Goal: Task Accomplishment & Management: Manage account settings

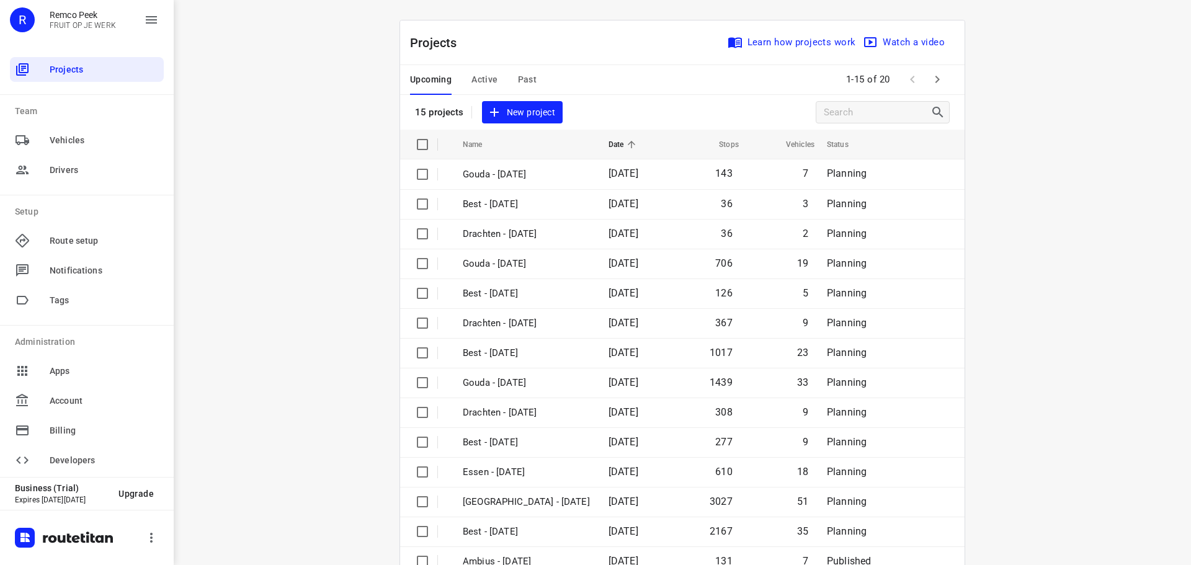
click at [490, 80] on span "Active" at bounding box center [484, 80] width 26 height 16
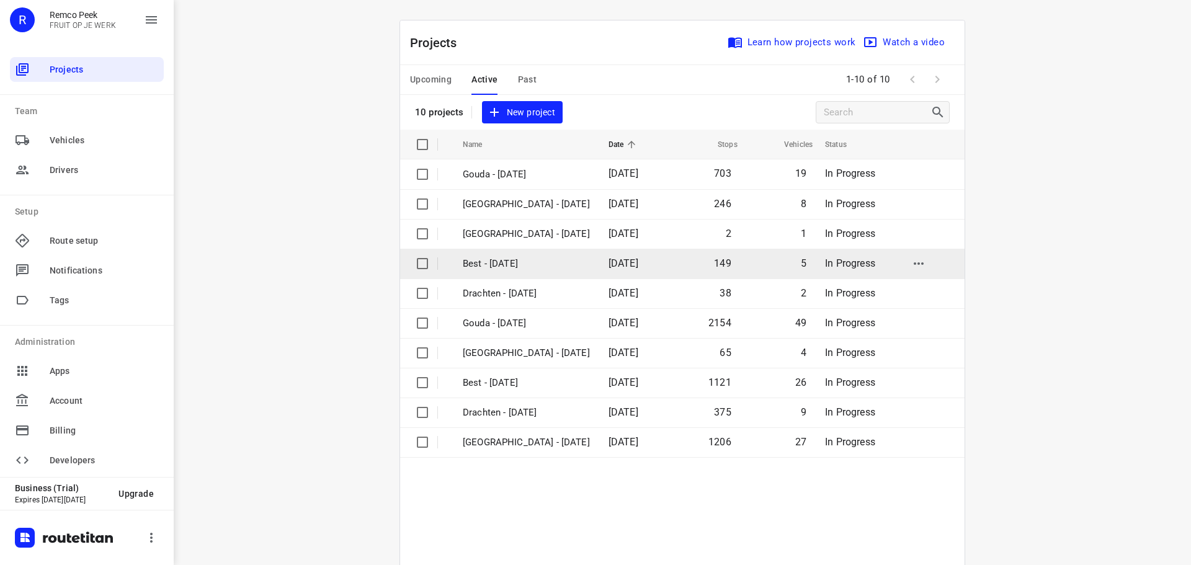
click at [504, 257] on p "Best - [DATE]" at bounding box center [526, 264] width 127 height 14
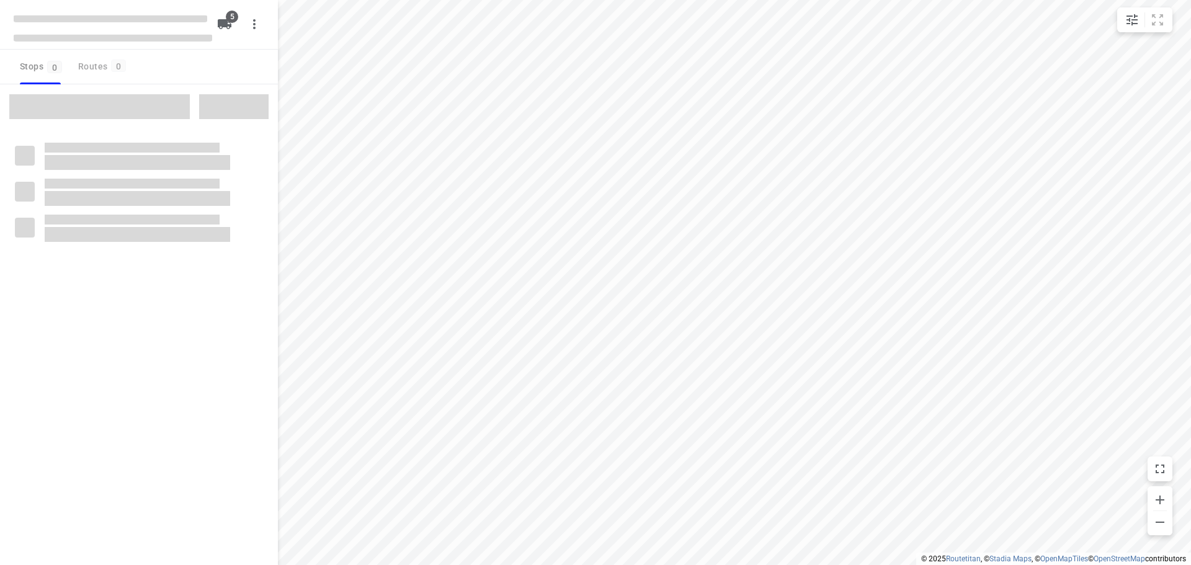
checkbox input "true"
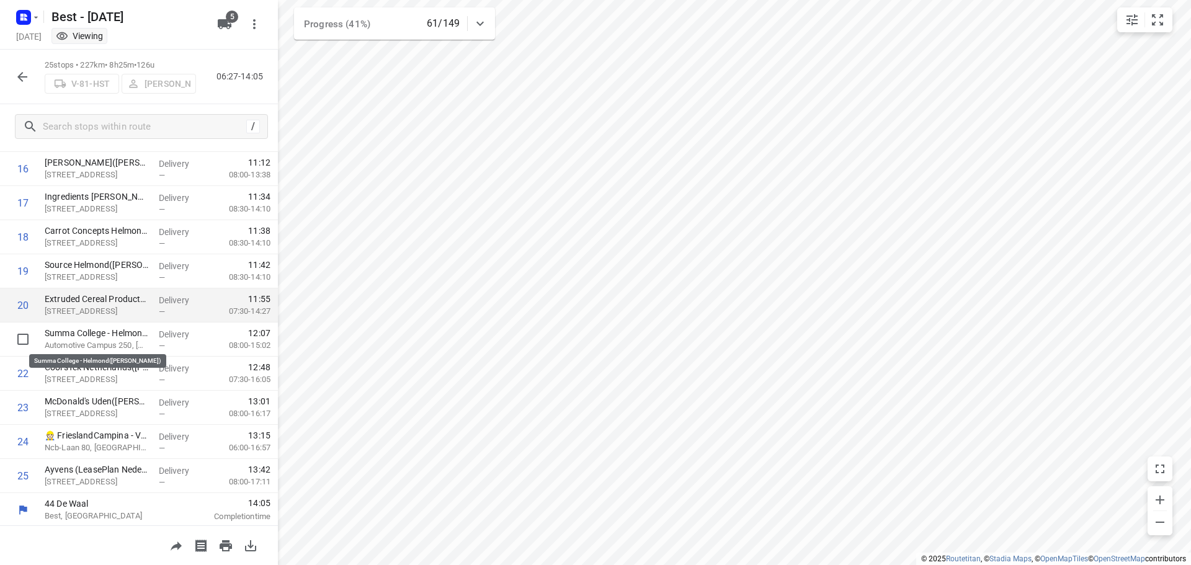
scroll to position [572, 0]
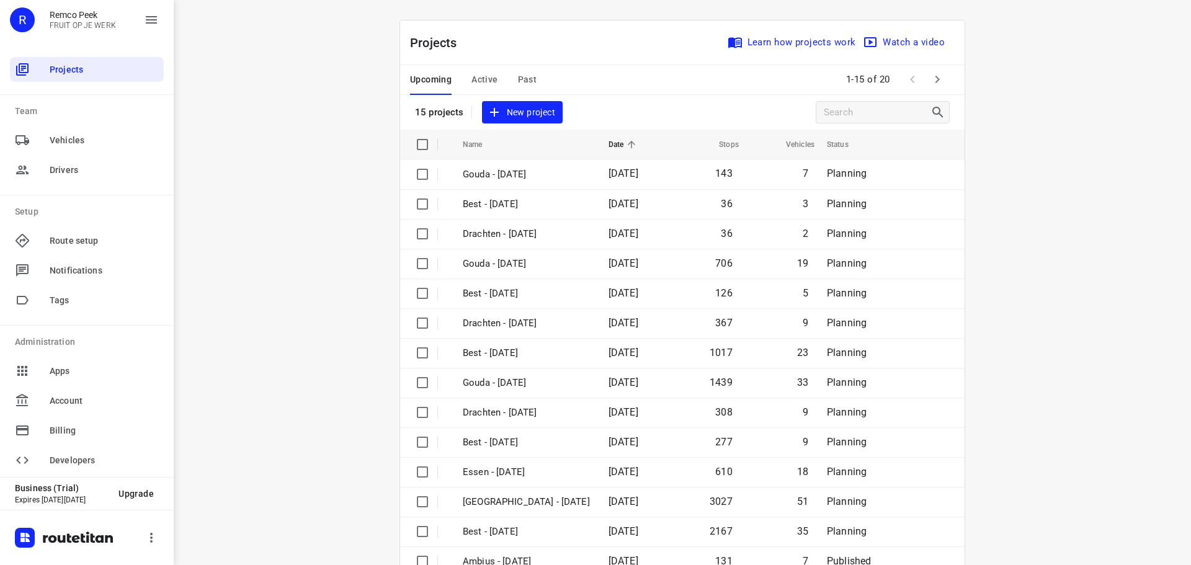
click at [478, 79] on span "Active" at bounding box center [484, 80] width 26 height 16
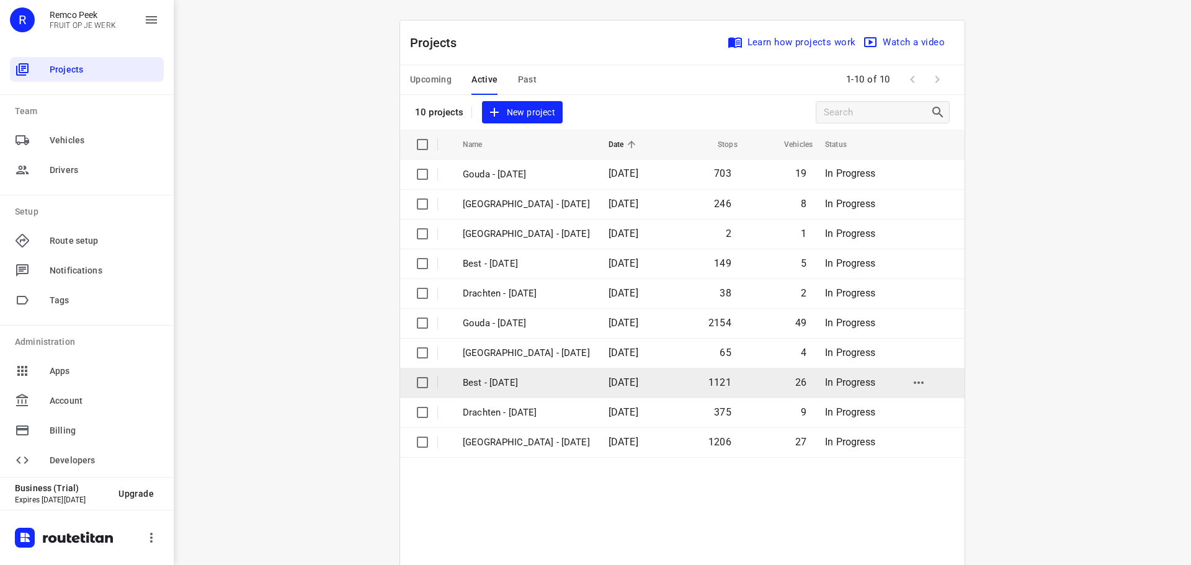
click at [488, 389] on p "Best - [DATE]" at bounding box center [526, 383] width 127 height 14
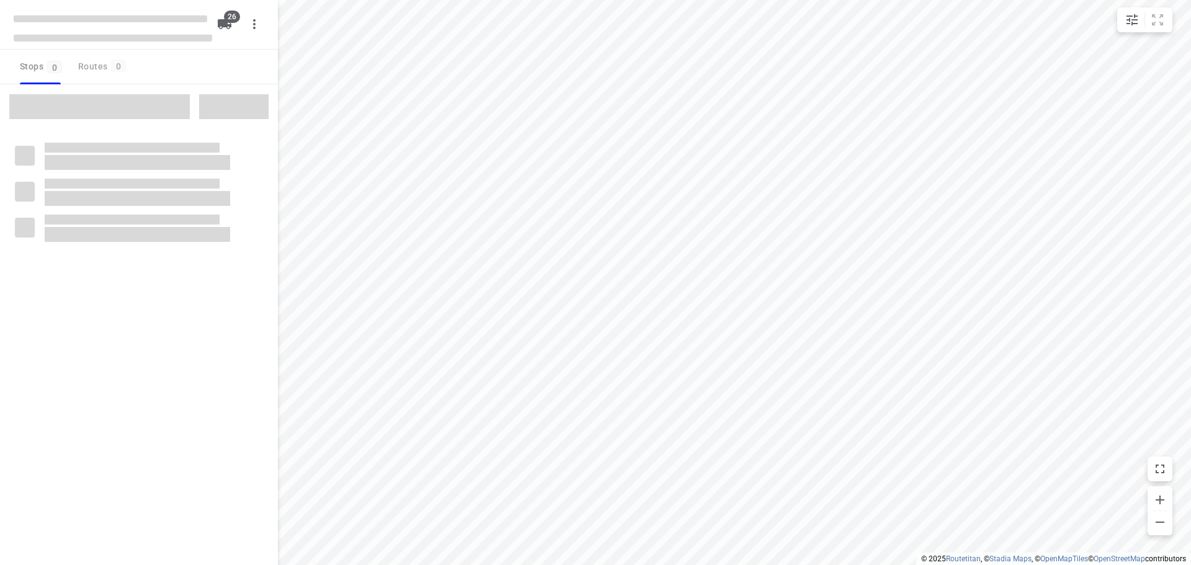
checkbox input "true"
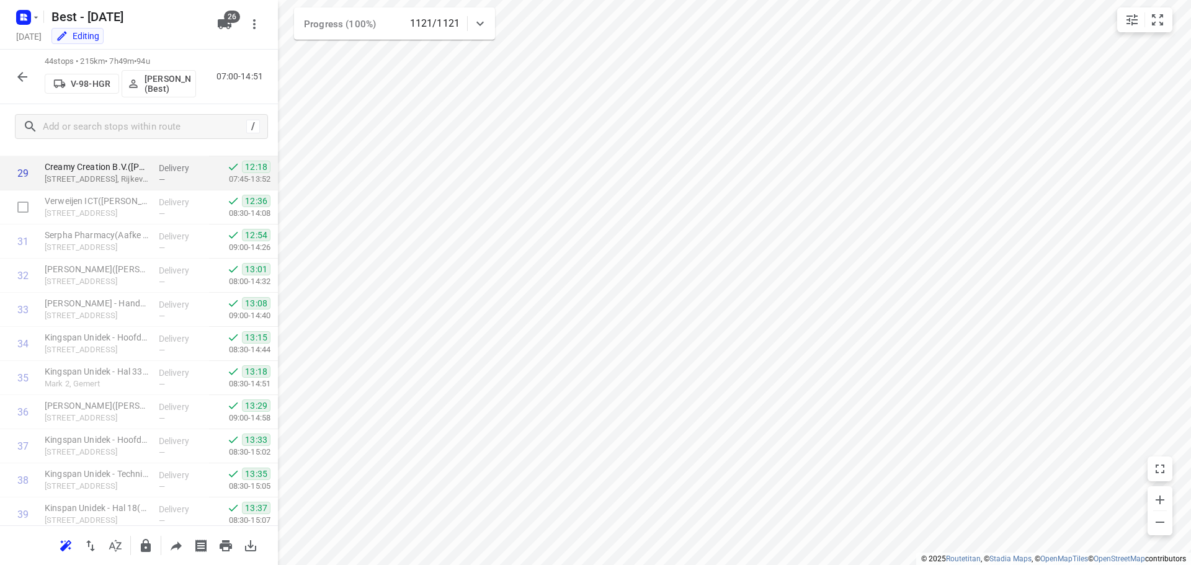
scroll to position [992, 0]
